Goal: Information Seeking & Learning: Learn about a topic

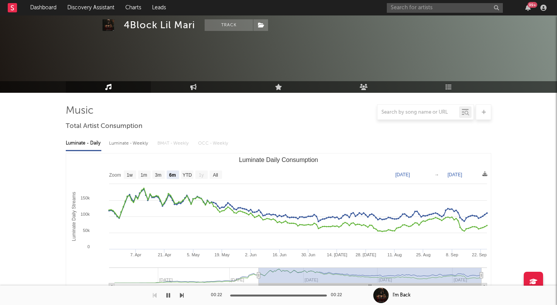
select select "6m"
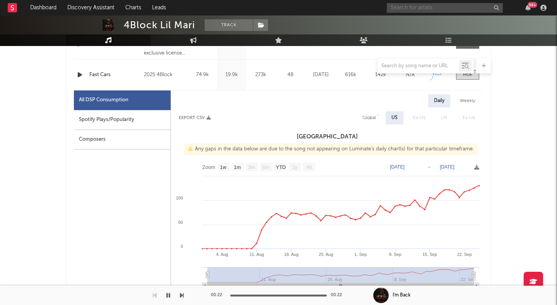
click at [425, 10] on input "text" at bounding box center [445, 8] width 116 height 10
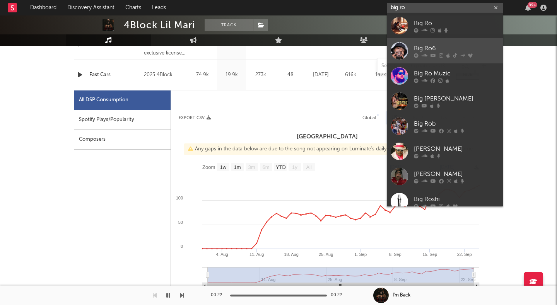
type input "big ro"
click at [408, 47] on link "Big Ro6" at bounding box center [445, 50] width 116 height 25
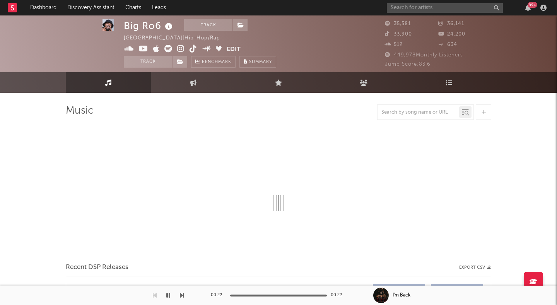
select select "6m"
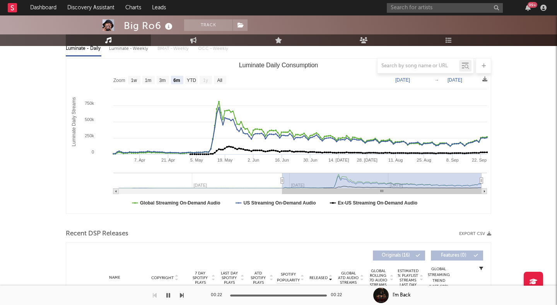
scroll to position [87, 0]
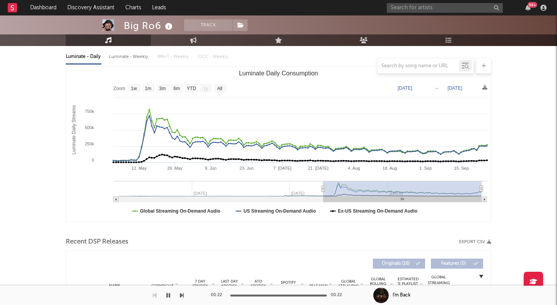
type input "[DATE]"
drag, startPoint x: 281, startPoint y: 188, endPoint x: 320, endPoint y: 191, distance: 39.2
click at [320, 191] on icon "Luminate Daily Consumption" at bounding box center [320, 189] width 3 height 6
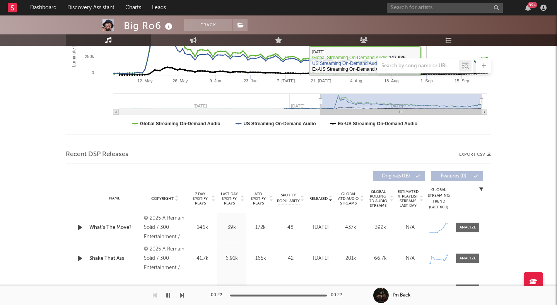
scroll to position [182, 0]
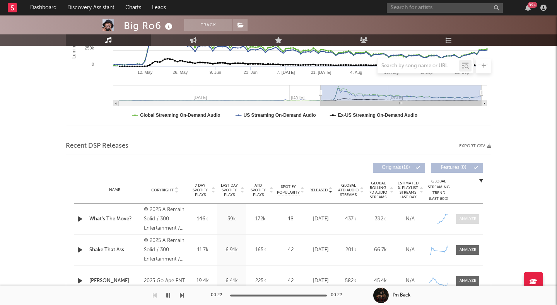
click at [464, 221] on div at bounding box center [467, 219] width 17 height 6
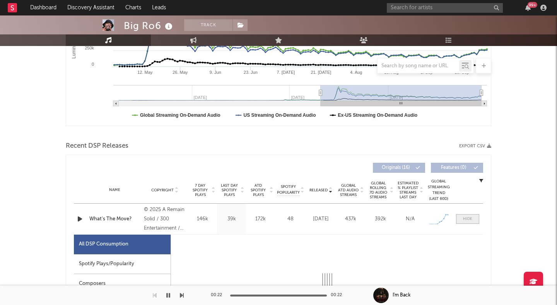
select select "1w"
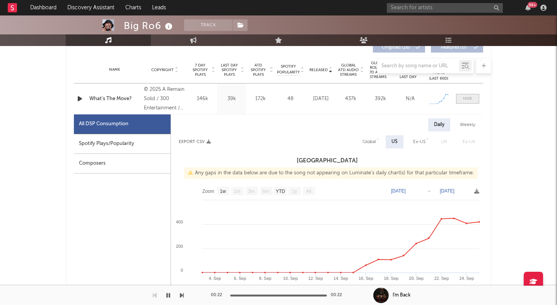
scroll to position [309, 0]
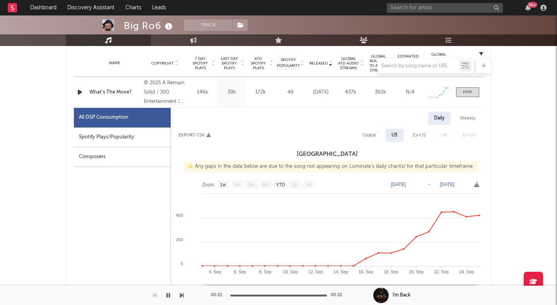
click at [466, 115] on div "Weekly" at bounding box center [467, 118] width 27 height 13
select select "1w"
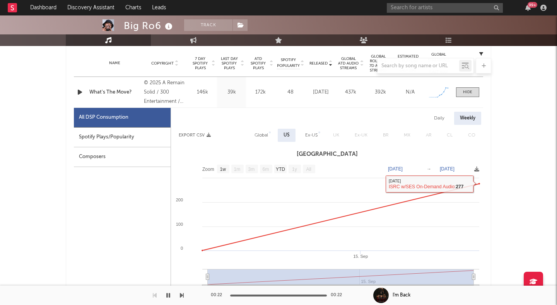
click at [440, 118] on div "Daily" at bounding box center [439, 118] width 22 height 13
select select "1w"
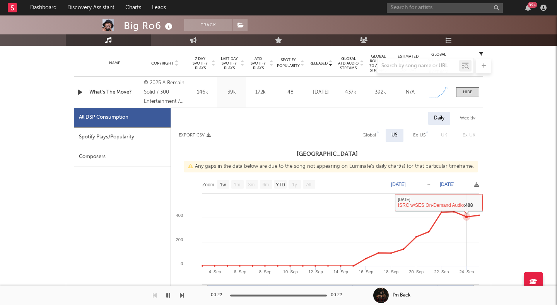
scroll to position [299, 0]
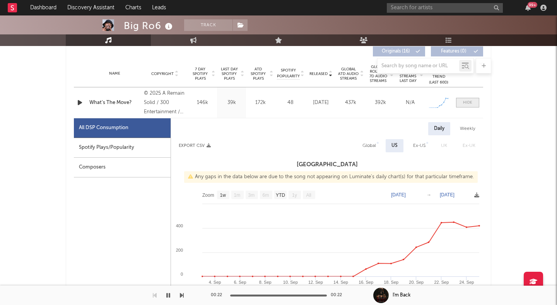
click at [467, 101] on div at bounding box center [467, 103] width 9 height 6
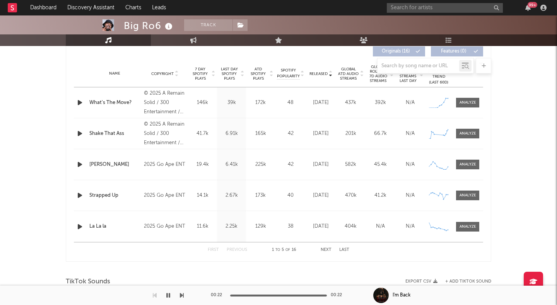
click at [286, 70] on div at bounding box center [278, 65] width 425 height 15
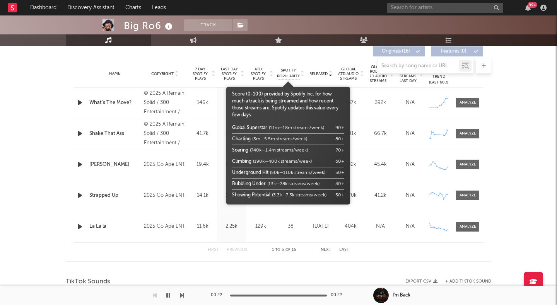
click at [286, 76] on span "Spotify Popularity" at bounding box center [288, 74] width 23 height 12
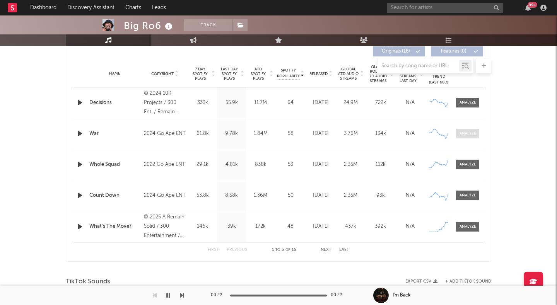
click at [463, 135] on div at bounding box center [467, 134] width 17 height 6
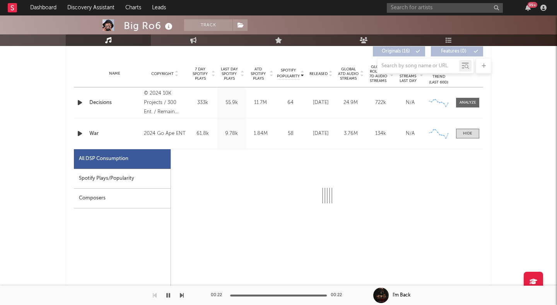
select select "6m"
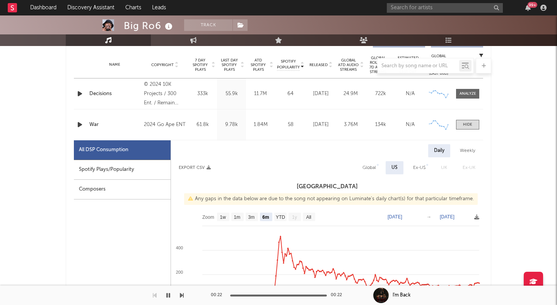
scroll to position [336, 0]
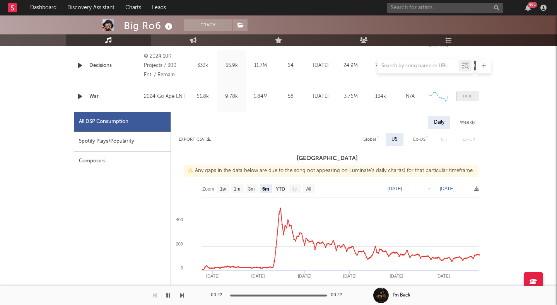
click at [466, 96] on div at bounding box center [467, 97] width 9 height 6
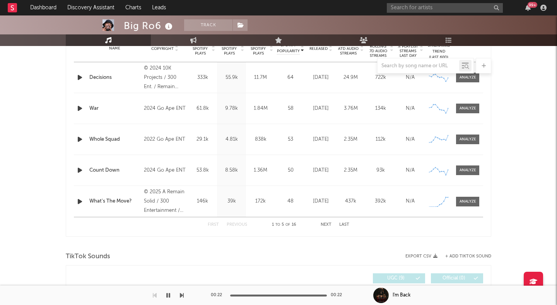
scroll to position [322, 0]
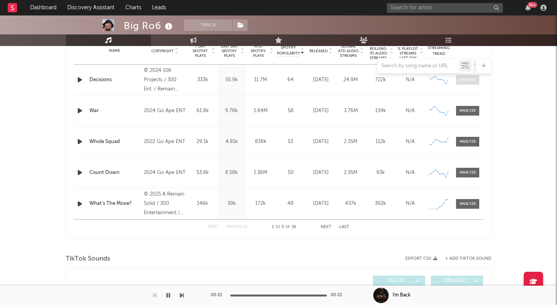
click at [463, 78] on div at bounding box center [467, 80] width 17 height 6
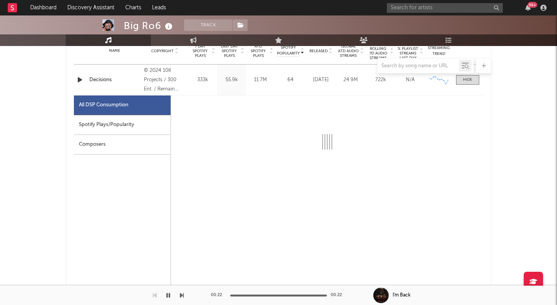
select select "6m"
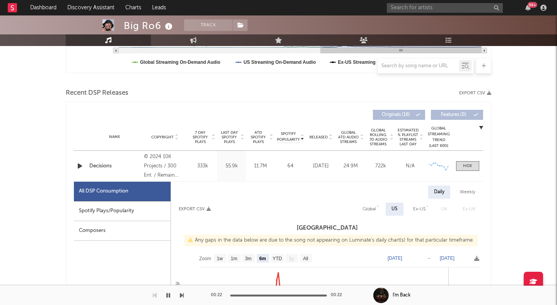
scroll to position [227, 0]
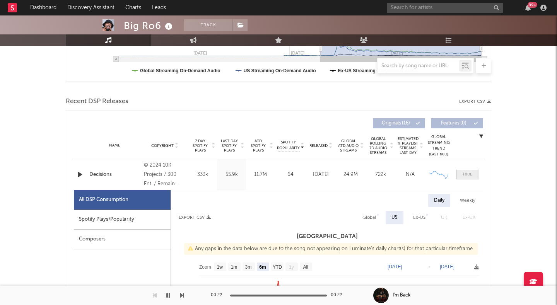
click at [468, 174] on div at bounding box center [467, 175] width 9 height 6
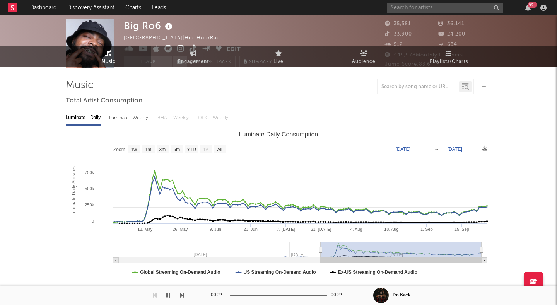
scroll to position [0, 0]
